Goal: Transaction & Acquisition: Purchase product/service

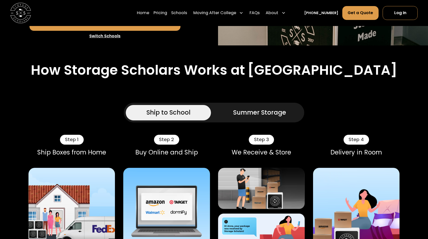
scroll to position [82, 0]
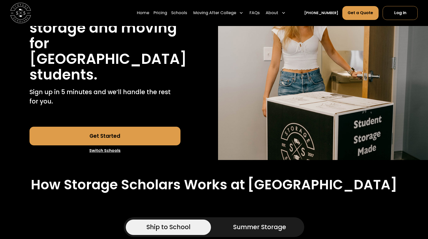
click at [95, 133] on link "Get Started" at bounding box center [104, 135] width 151 height 19
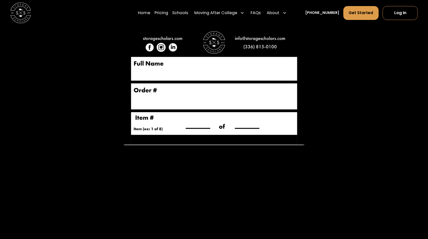
scroll to position [947, 0]
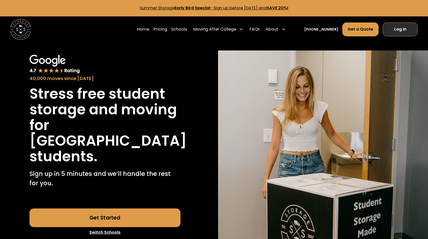
click at [392, 35] on link "Log In" at bounding box center [399, 29] width 35 height 14
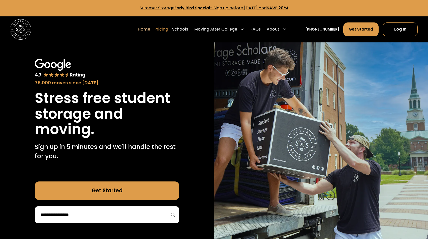
click at [168, 30] on link "Pricing" at bounding box center [161, 29] width 14 height 14
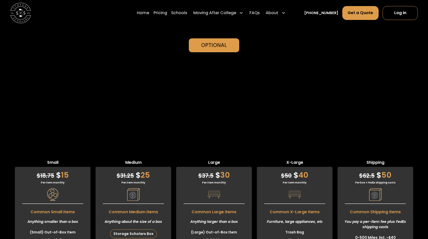
scroll to position [1124, 0]
